Goal: Transaction & Acquisition: Obtain resource

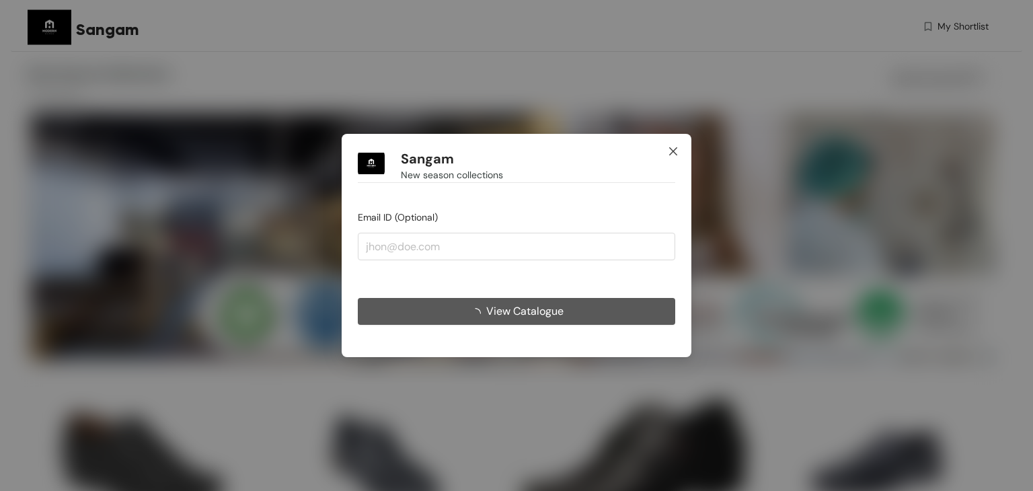
click at [670, 143] on span "Close" at bounding box center [673, 152] width 36 height 36
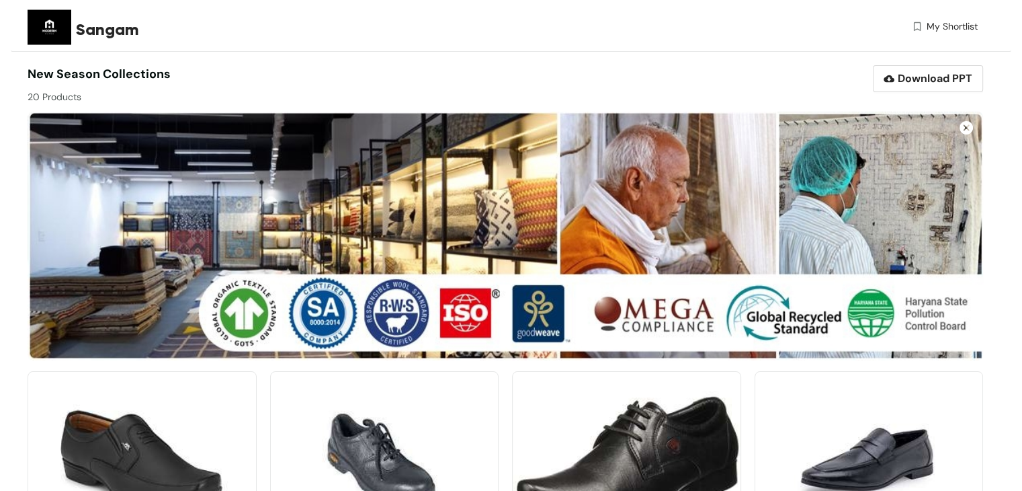
click at [973, 29] on span "My Shortlist" at bounding box center [952, 26] width 51 height 14
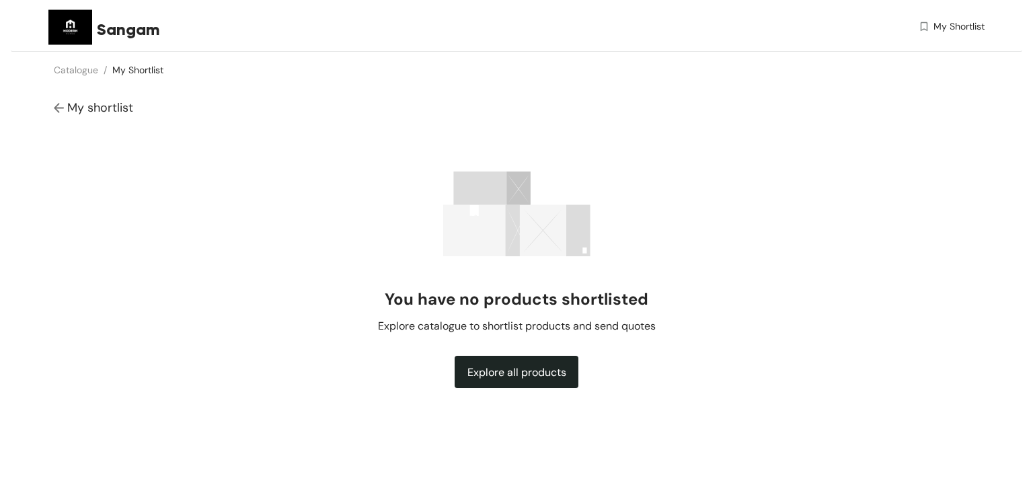
click at [53, 100] on div "My shortlist" at bounding box center [516, 108] width 1011 height 40
click at [51, 110] on div "My shortlist" at bounding box center [516, 108] width 1011 height 40
click at [66, 30] on img at bounding box center [70, 27] width 44 height 44
click at [122, 25] on span "Sangam" at bounding box center [128, 29] width 63 height 24
click at [123, 34] on span "Sangam" at bounding box center [128, 29] width 63 height 24
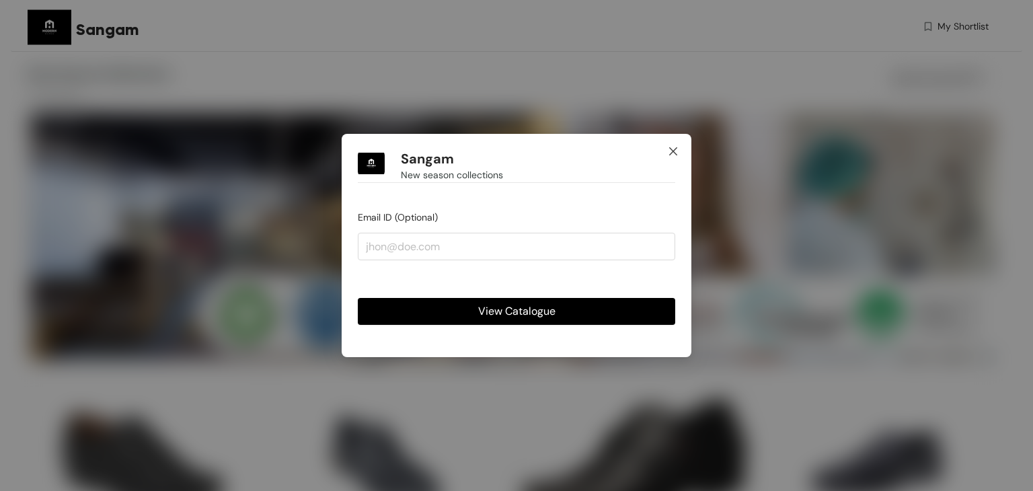
click at [676, 157] on icon "close" at bounding box center [673, 151] width 11 height 11
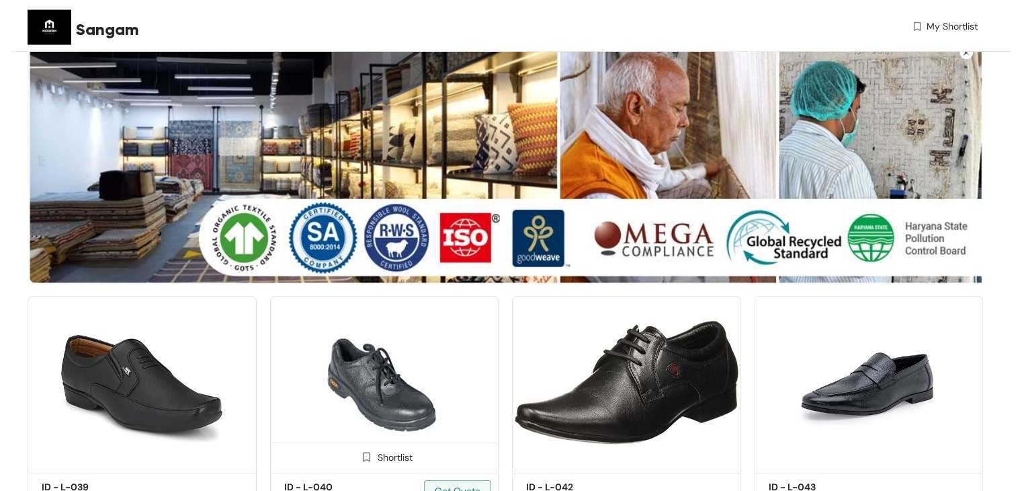
scroll to position [202, 0]
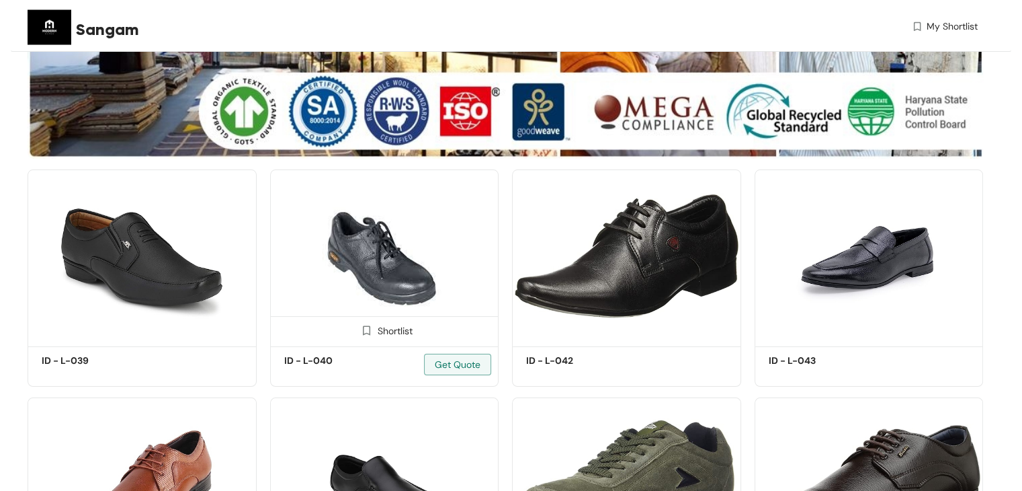
click at [304, 296] on img at bounding box center [384, 255] width 229 height 173
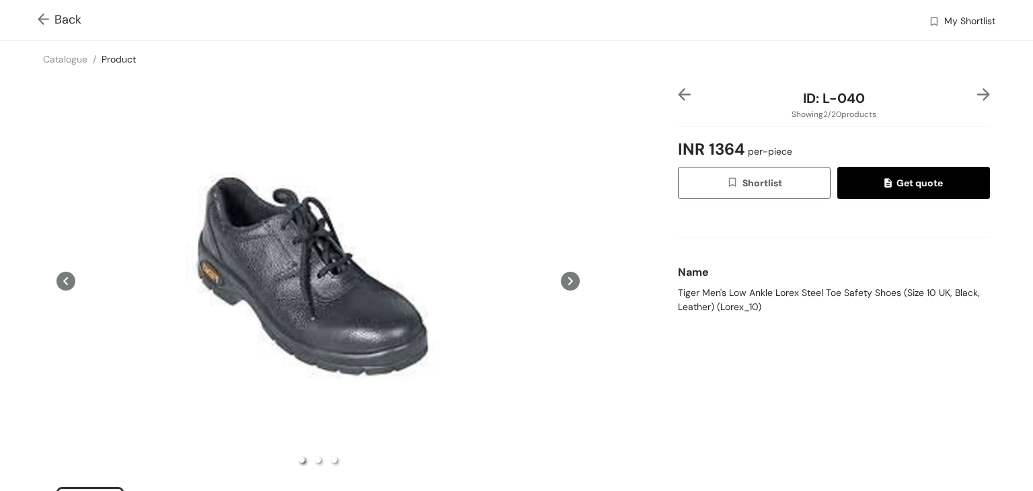
click at [858, 190] on button "Get quote" at bounding box center [913, 183] width 153 height 32
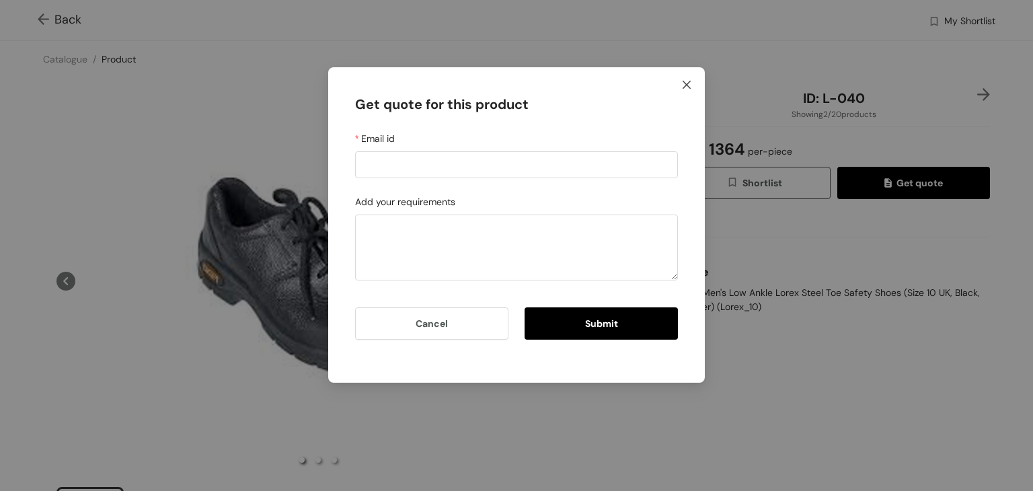
click at [691, 81] on icon "close" at bounding box center [686, 84] width 11 height 11
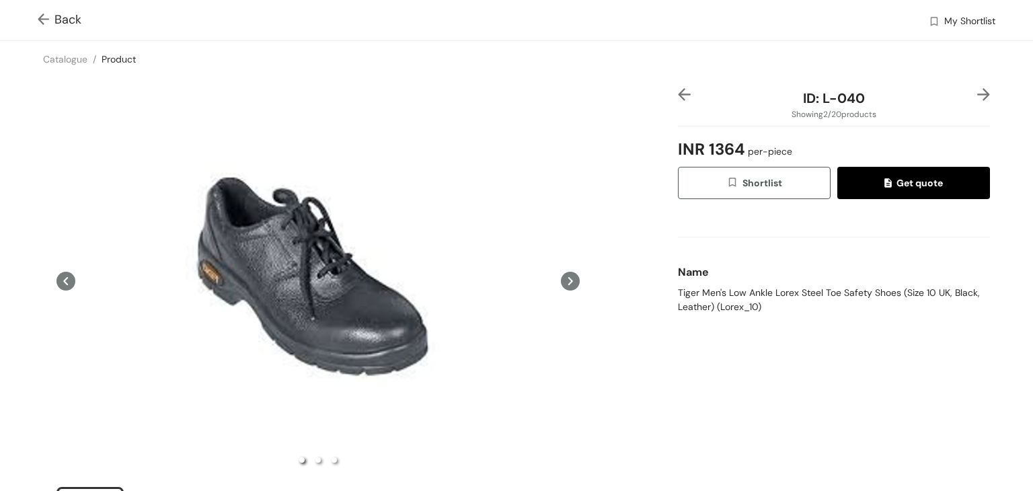
click at [953, 20] on span "My Shortlist" at bounding box center [969, 22] width 51 height 16
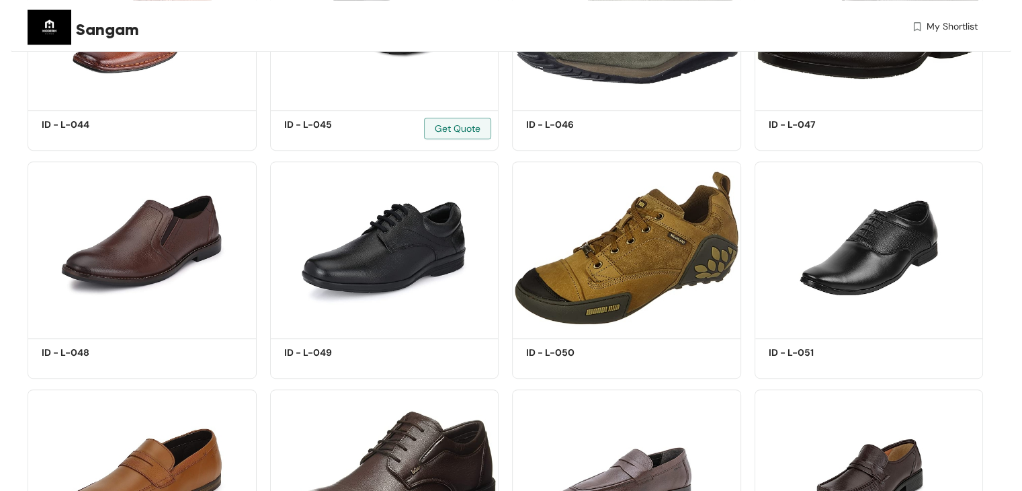
scroll to position [672, 0]
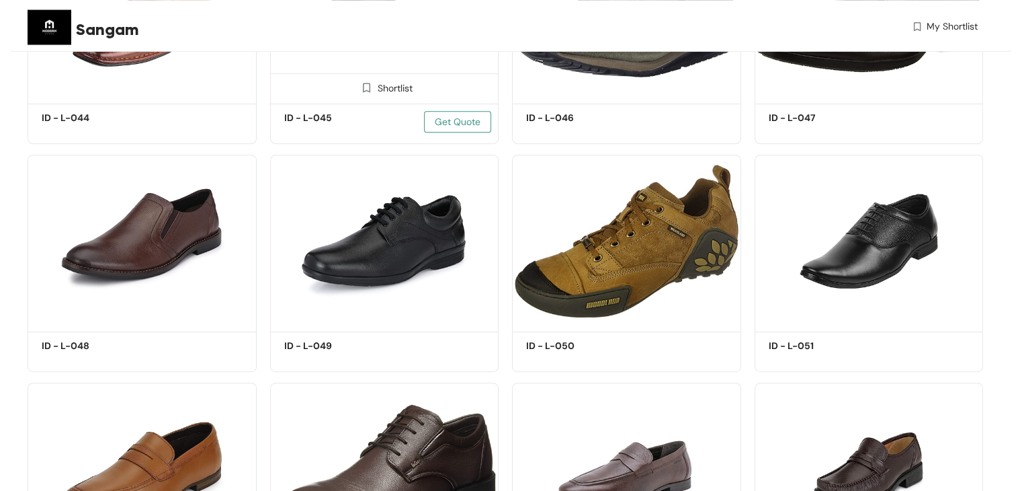
click at [468, 127] on span "Get Quote" at bounding box center [458, 121] width 46 height 15
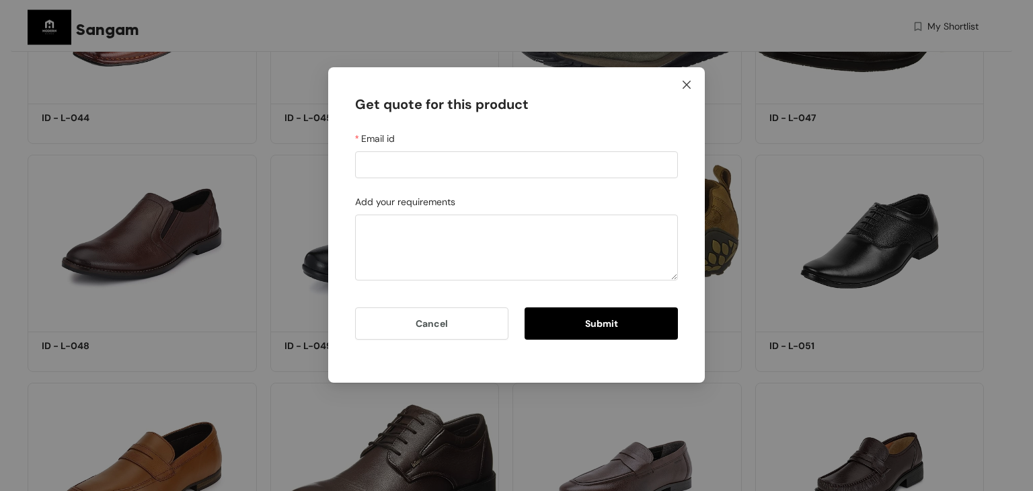
click at [688, 88] on icon "close" at bounding box center [686, 84] width 11 height 11
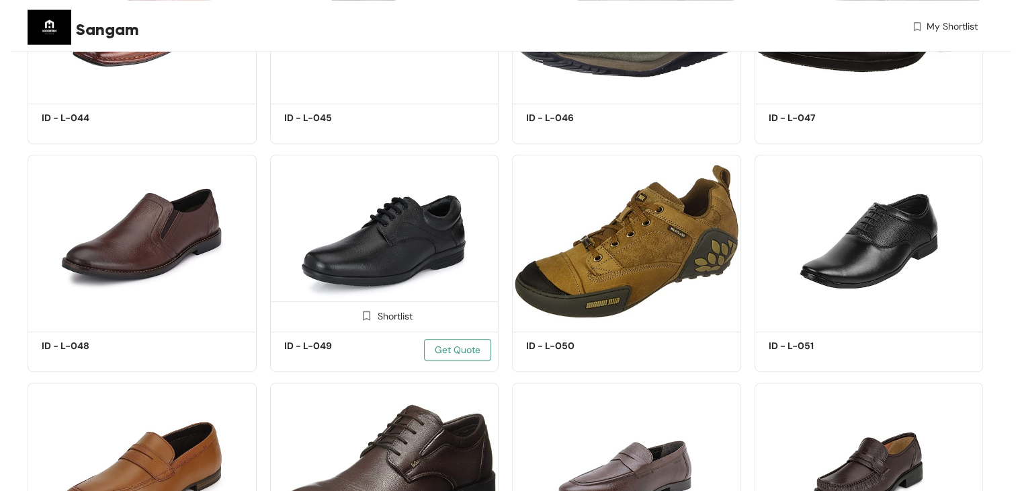
click at [464, 350] on span "Get Quote" at bounding box center [458, 349] width 46 height 15
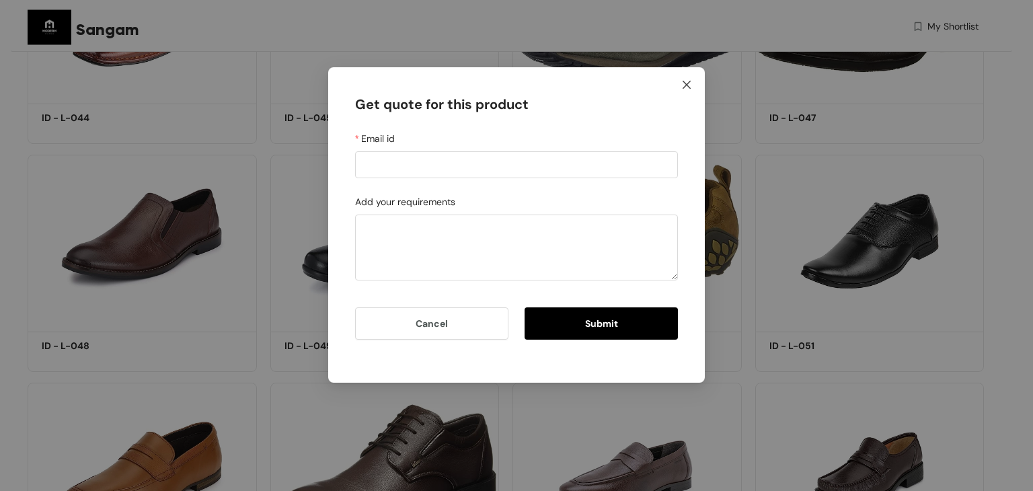
click at [692, 89] on span "Close" at bounding box center [686, 85] width 36 height 36
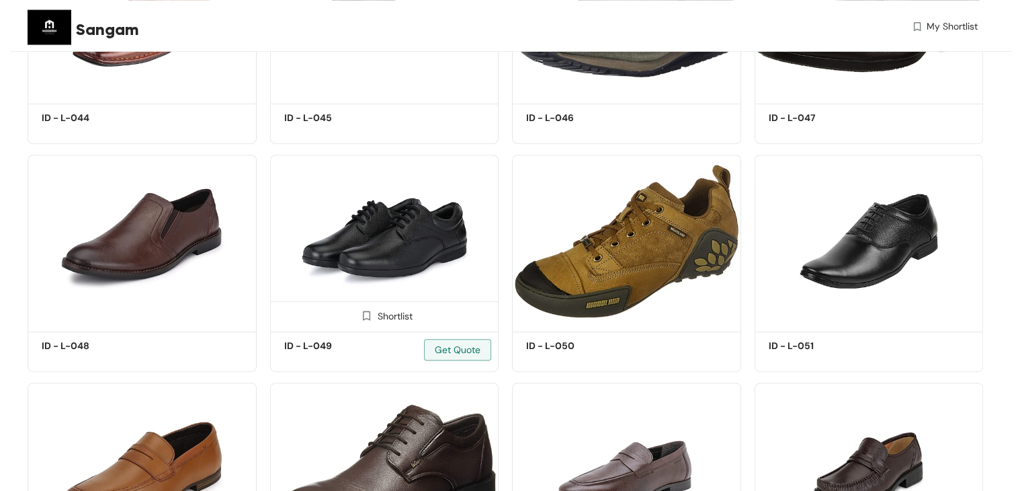
click at [380, 314] on div "Shortlist" at bounding box center [384, 315] width 56 height 13
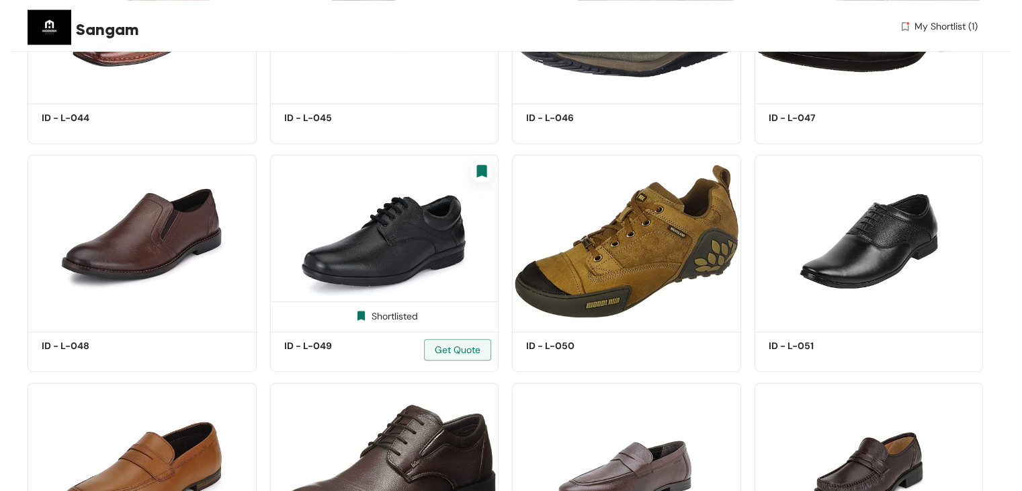
click at [472, 174] on span at bounding box center [482, 172] width 22 height 22
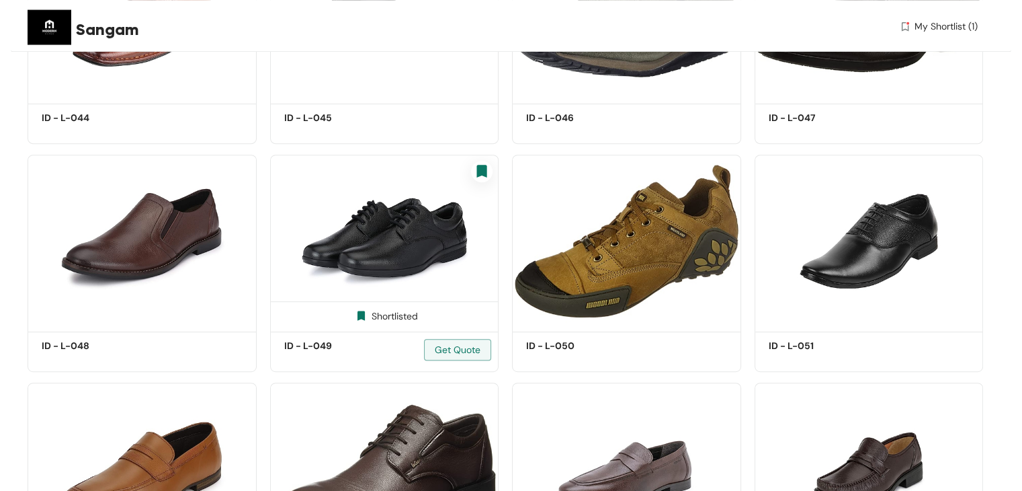
click at [484, 177] on img at bounding box center [481, 171] width 17 height 17
click at [364, 321] on img at bounding box center [361, 315] width 13 height 13
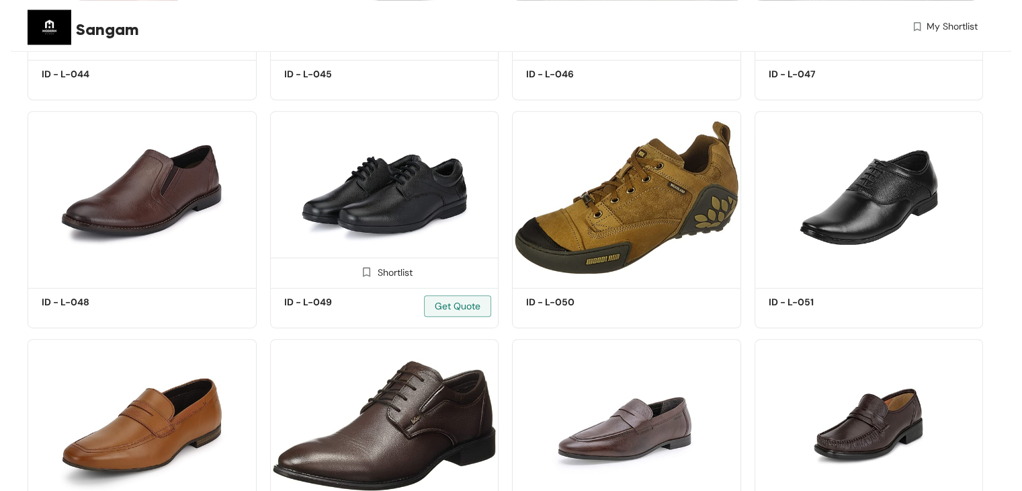
scroll to position [807, 0]
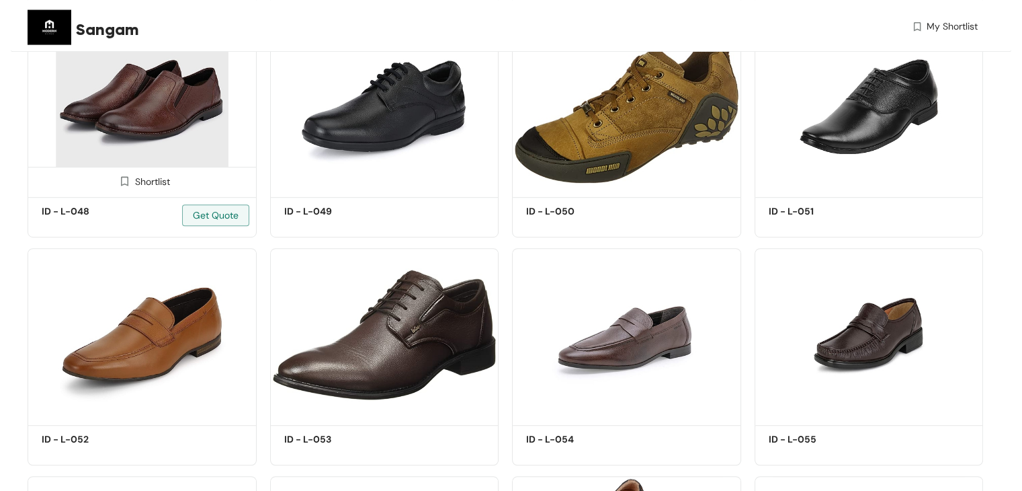
click at [208, 168] on div "Shortlist" at bounding box center [142, 180] width 228 height 27
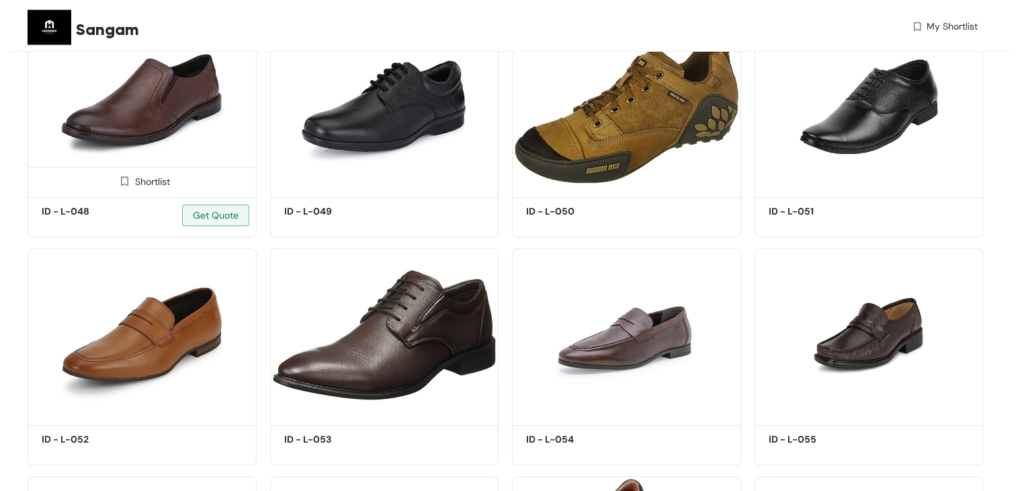
click at [210, 145] on img at bounding box center [142, 106] width 229 height 173
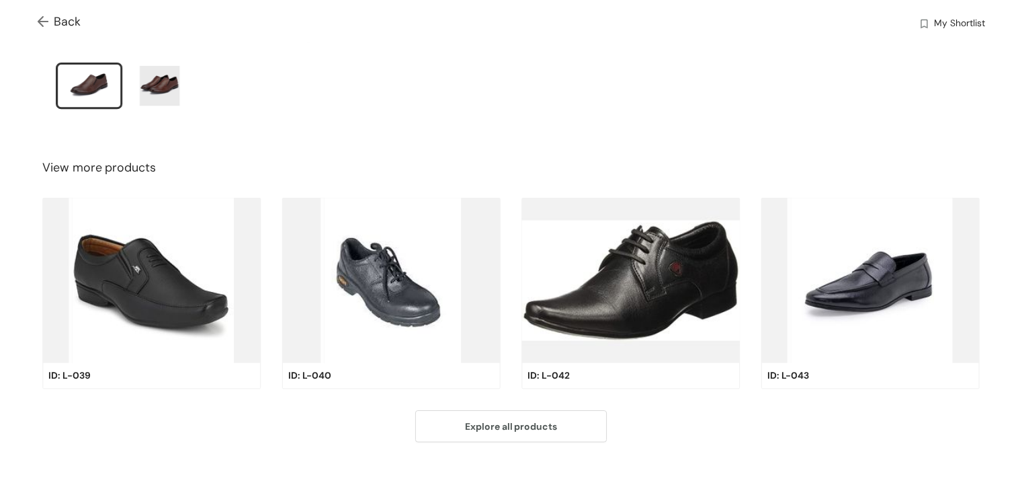
scroll to position [437, 0]
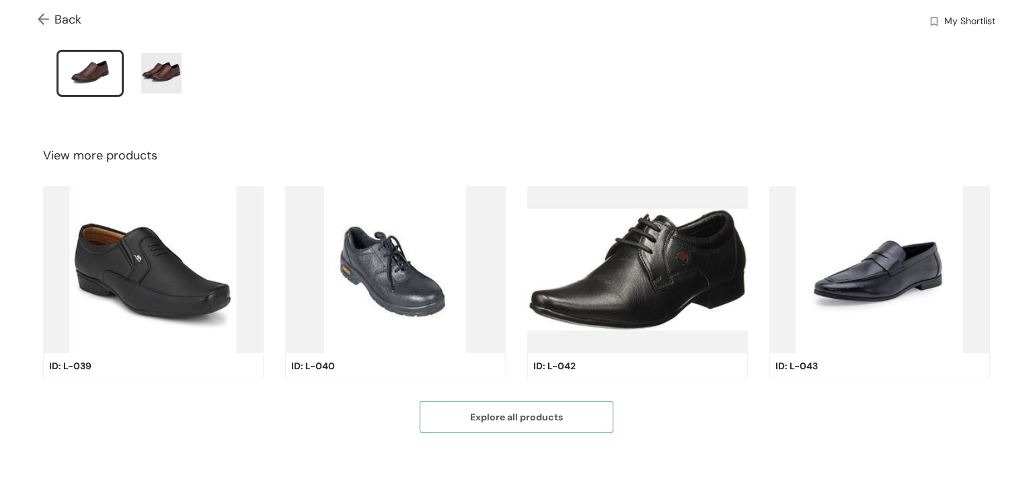
click at [527, 409] on span "Explore all products" at bounding box center [516, 416] width 93 height 15
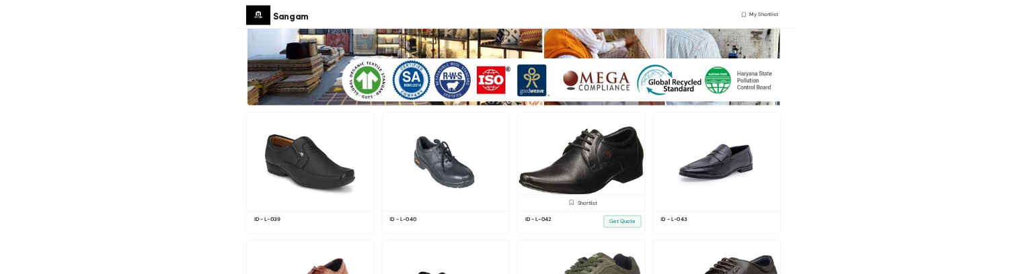
scroll to position [269, 0]
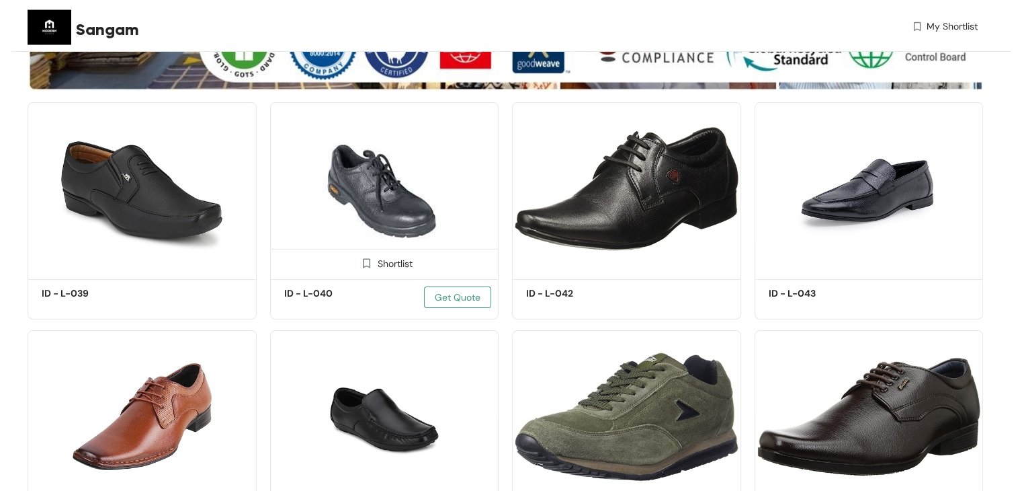
click at [477, 298] on span "Get Quote" at bounding box center [458, 297] width 46 height 15
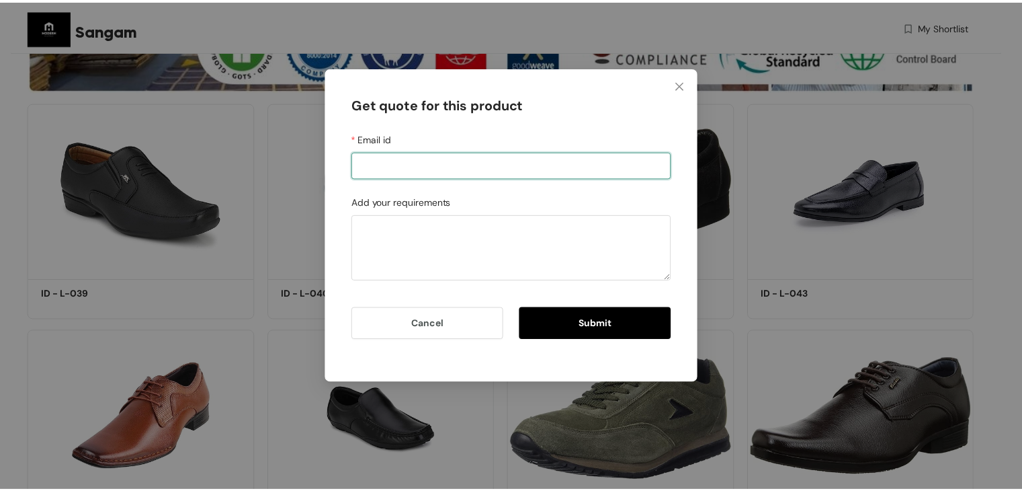
scroll to position [0, 0]
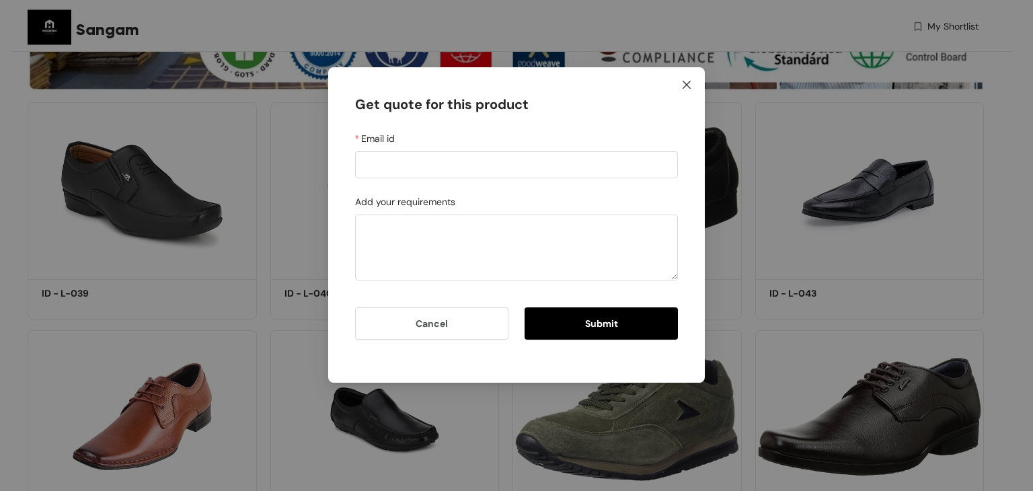
click at [690, 81] on icon "close" at bounding box center [686, 84] width 11 height 11
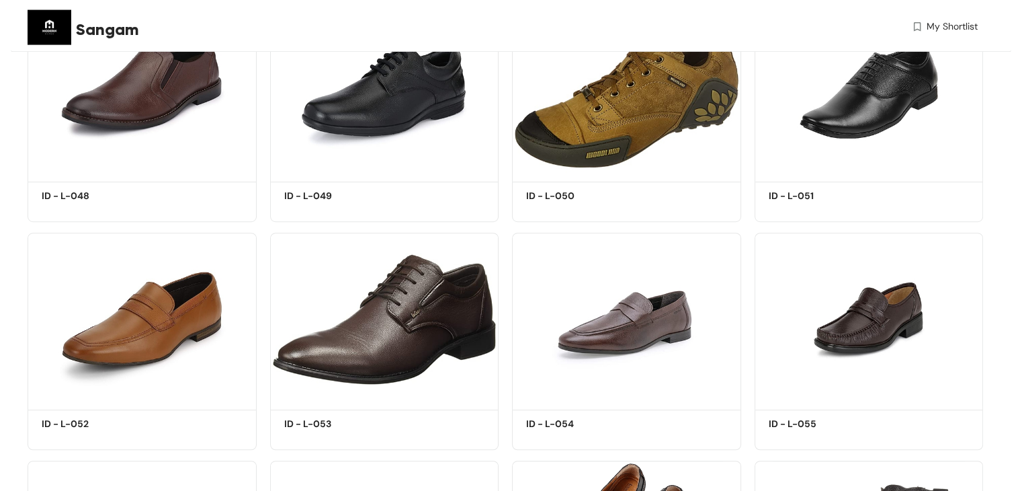
scroll to position [941, 0]
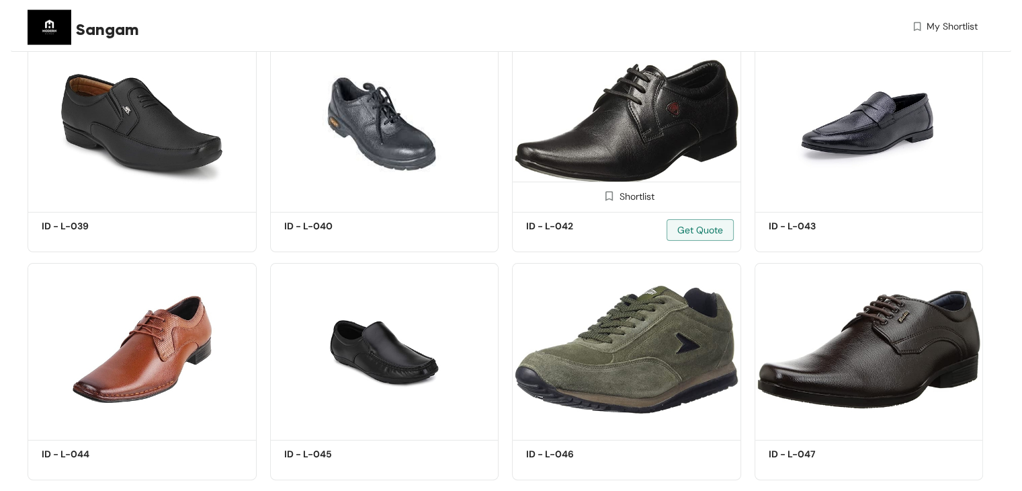
scroll to position [269, 0]
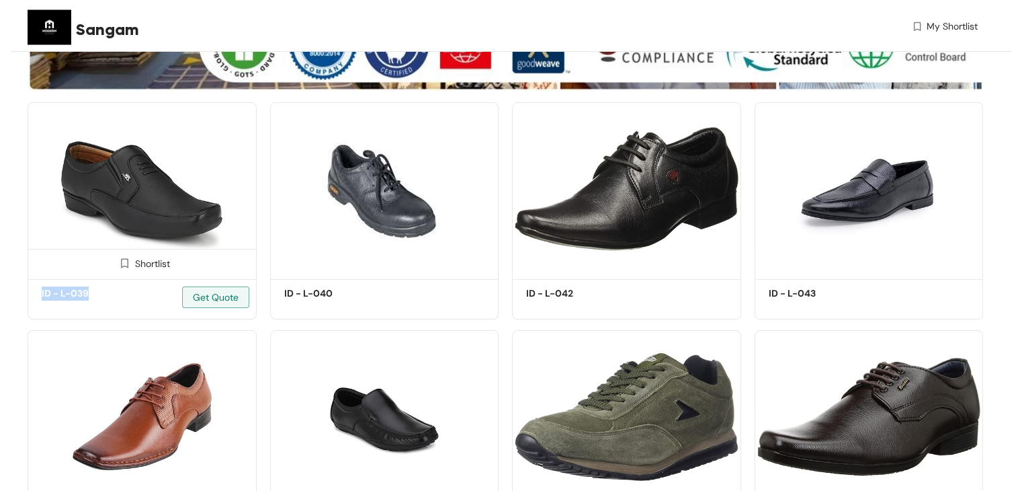
drag, startPoint x: 38, startPoint y: 294, endPoint x: 93, endPoint y: 296, distance: 55.8
click at [93, 296] on div "ID - L-039 Get Quote" at bounding box center [142, 299] width 228 height 40
copy h5 "ID - L-039"
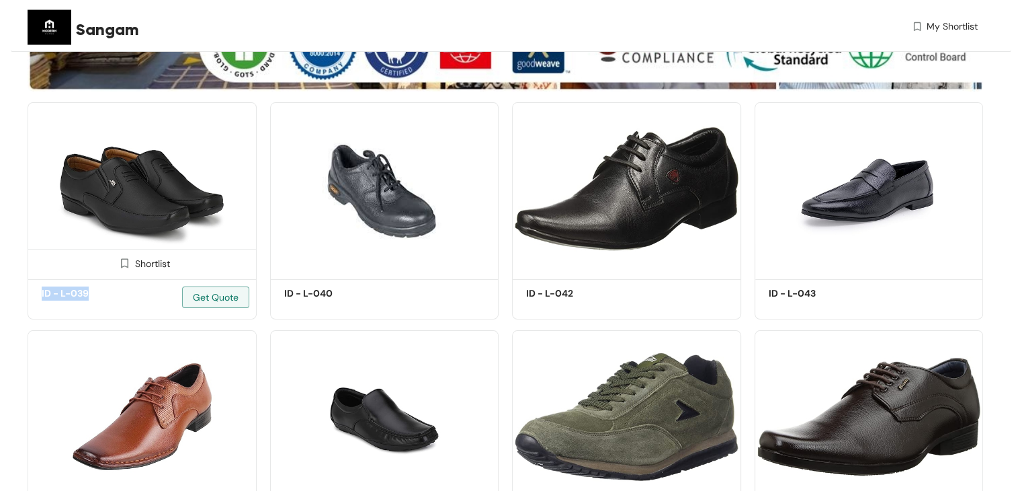
click at [204, 168] on img at bounding box center [142, 188] width 229 height 173
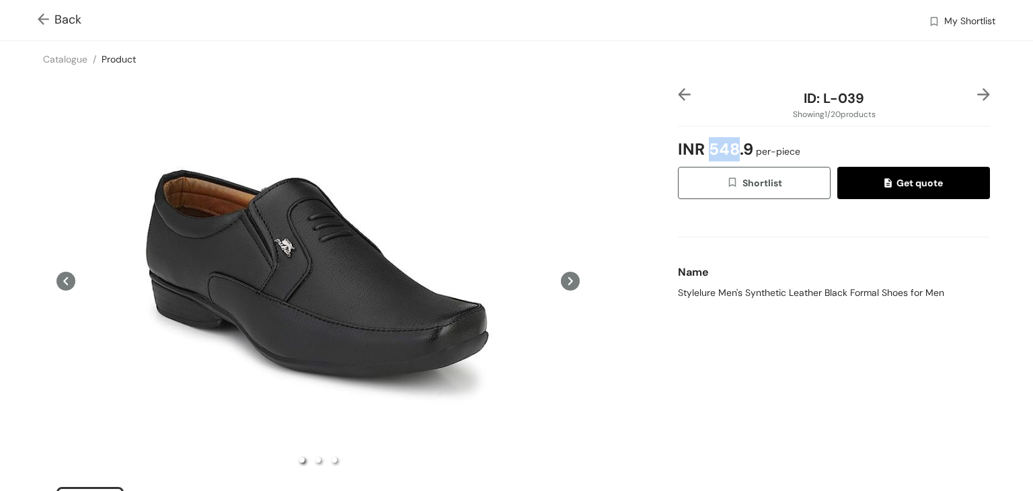
drag, startPoint x: 700, startPoint y: 153, endPoint x: 731, endPoint y: 149, distance: 30.5
click at [731, 149] on span "INR 548.9 per-piece" at bounding box center [739, 149] width 122 height 35
copy span "548"
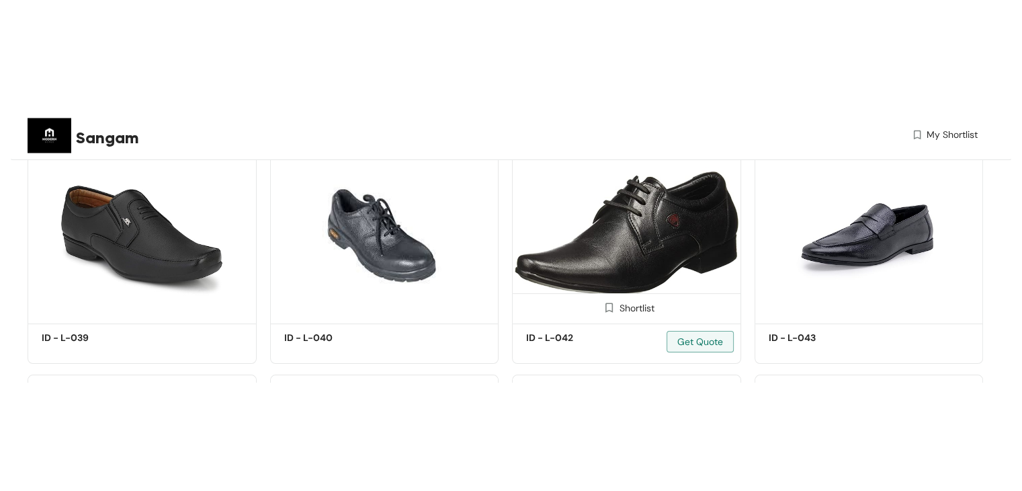
scroll to position [336, 0]
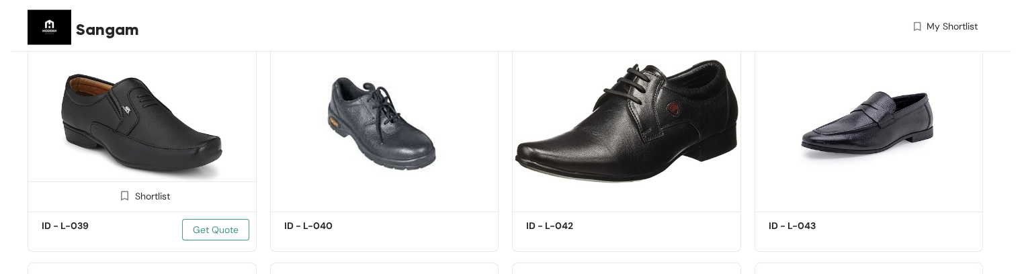
click at [197, 235] on span "Get Quote" at bounding box center [216, 230] width 46 height 15
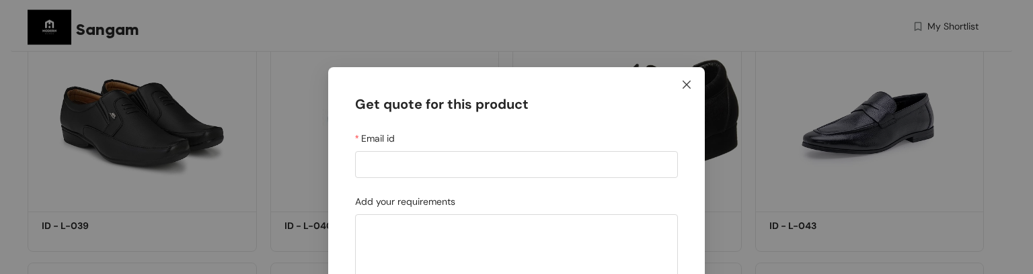
click at [682, 85] on icon "close" at bounding box center [686, 85] width 8 height 8
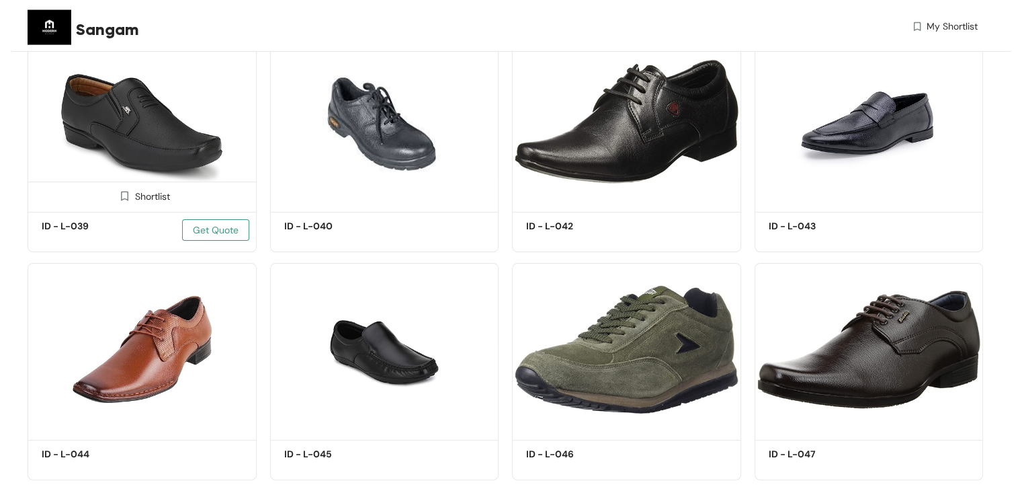
click at [210, 232] on span "Get Quote" at bounding box center [216, 230] width 46 height 15
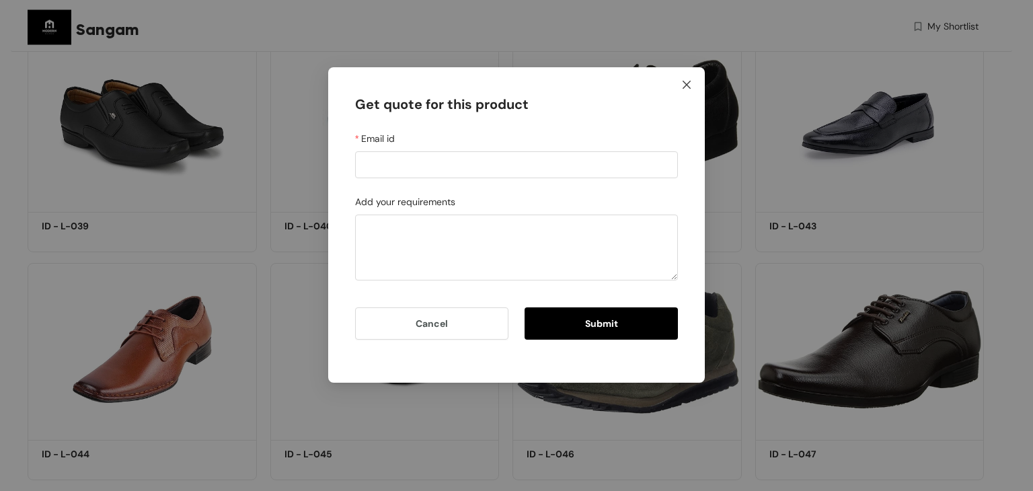
click at [686, 78] on span "Close" at bounding box center [686, 85] width 36 height 36
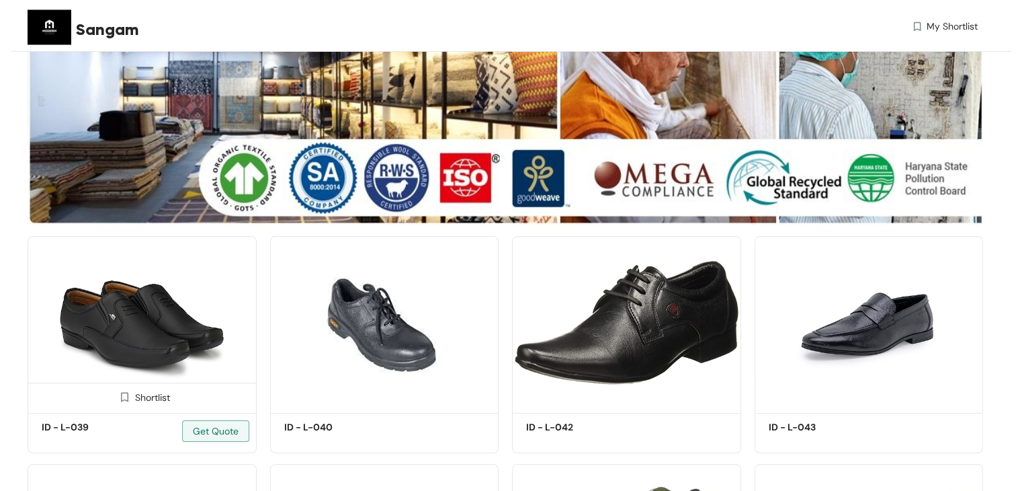
scroll to position [134, 0]
